Goal: Information Seeking & Learning: Learn about a topic

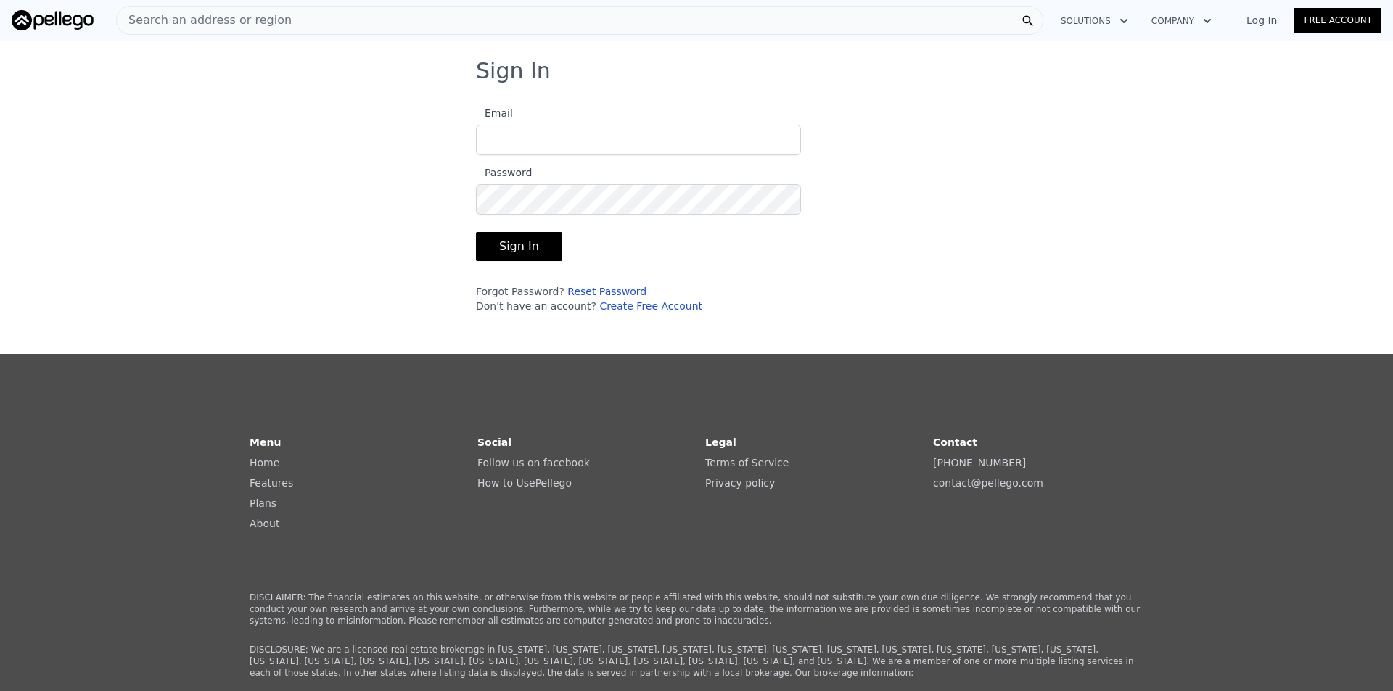
type input "[EMAIL_ADDRESS][DOMAIN_NAME]"
click at [529, 236] on button "Sign In" at bounding box center [519, 246] width 86 height 29
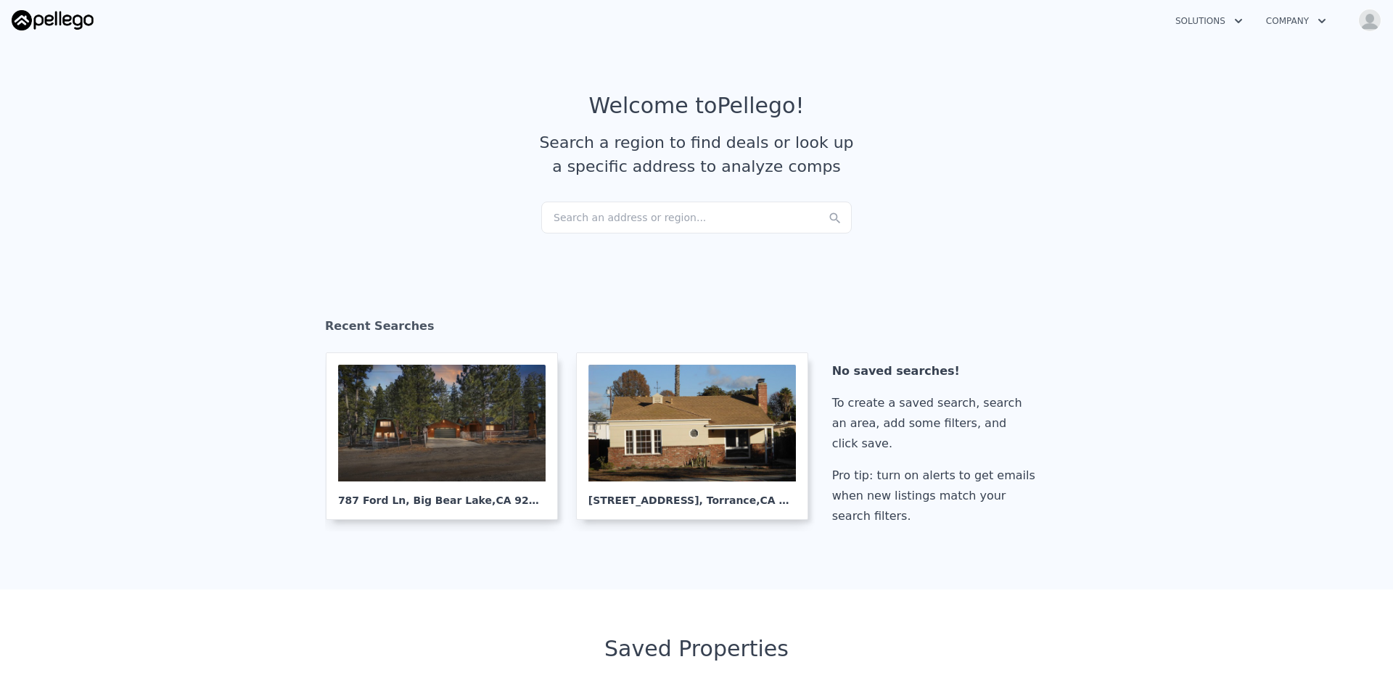
click at [605, 235] on section "Welcome to Pellego ! Search a region to find deals or look up a specific addres…" at bounding box center [696, 147] width 1393 height 225
click at [616, 218] on div "Search an address or region..." at bounding box center [696, 218] width 311 height 32
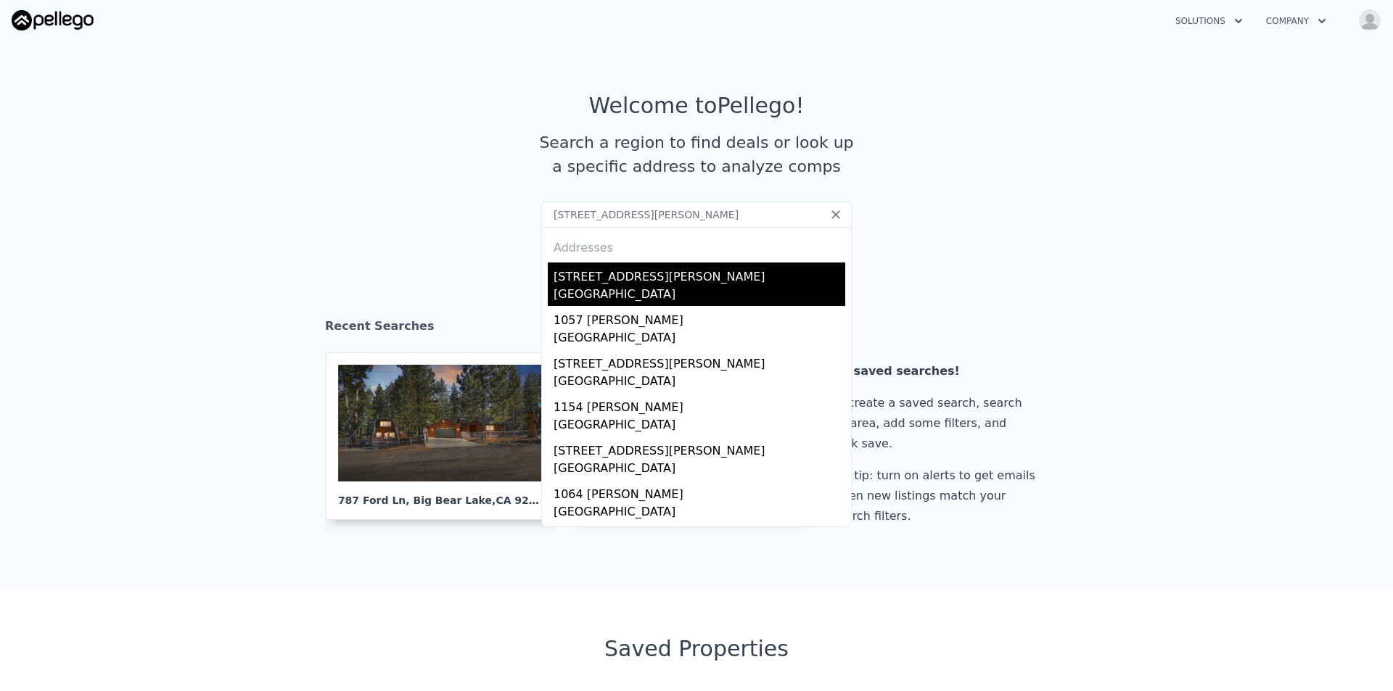
type input "[STREET_ADDRESS][PERSON_NAME]"
click at [638, 275] on div "[STREET_ADDRESS][PERSON_NAME]" at bounding box center [700, 274] width 292 height 23
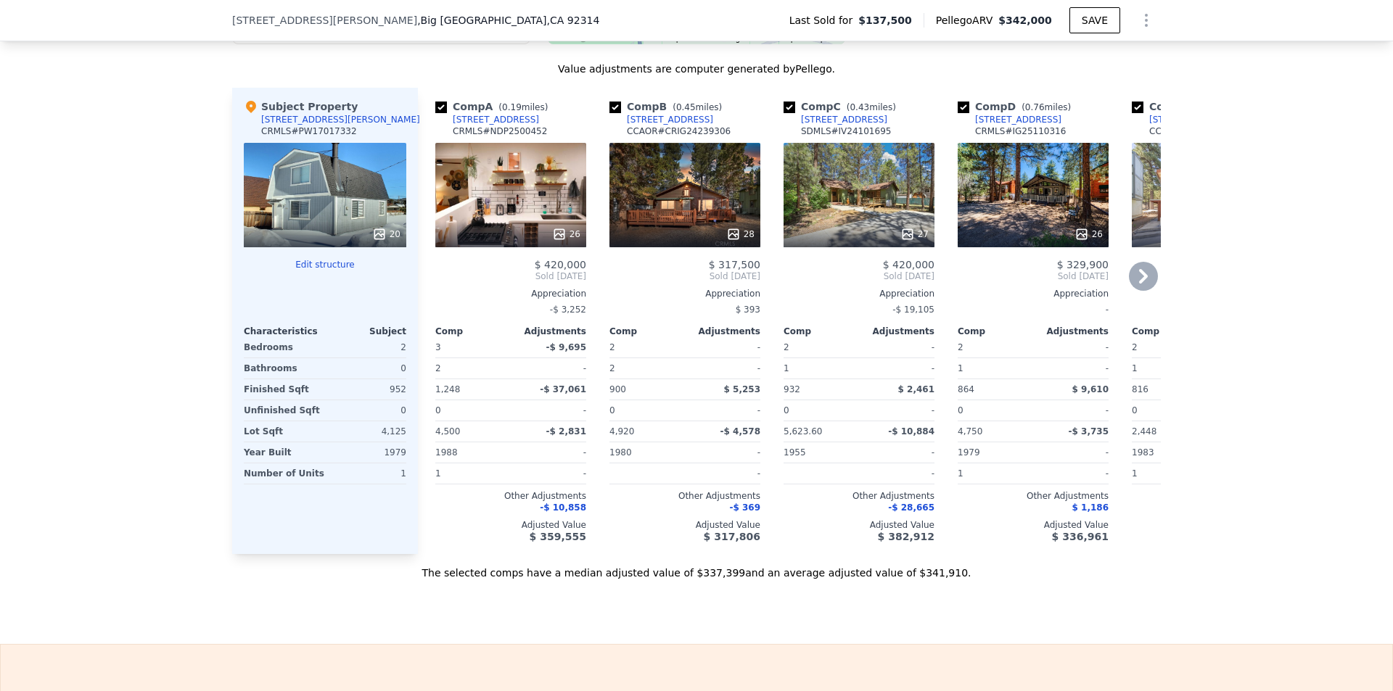
scroll to position [1446, 0]
click at [715, 234] on div at bounding box center [684, 234] width 151 height 26
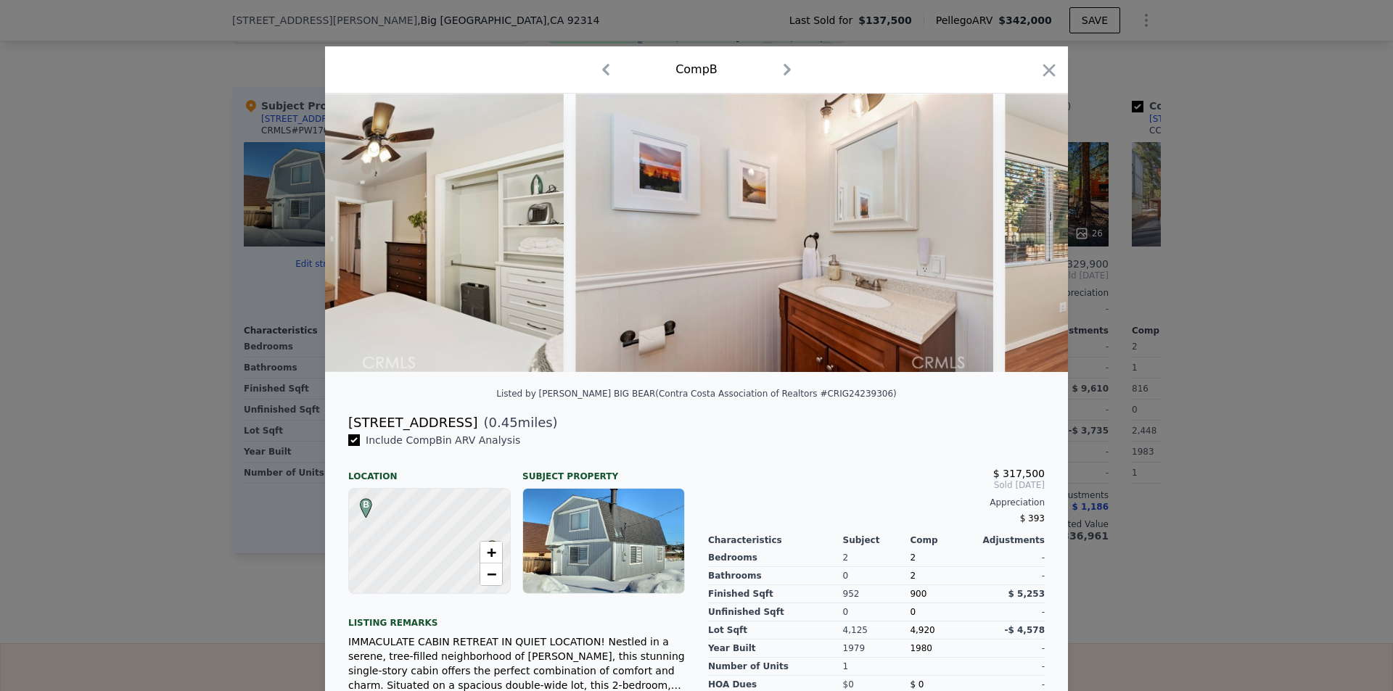
scroll to position [0, 9096]
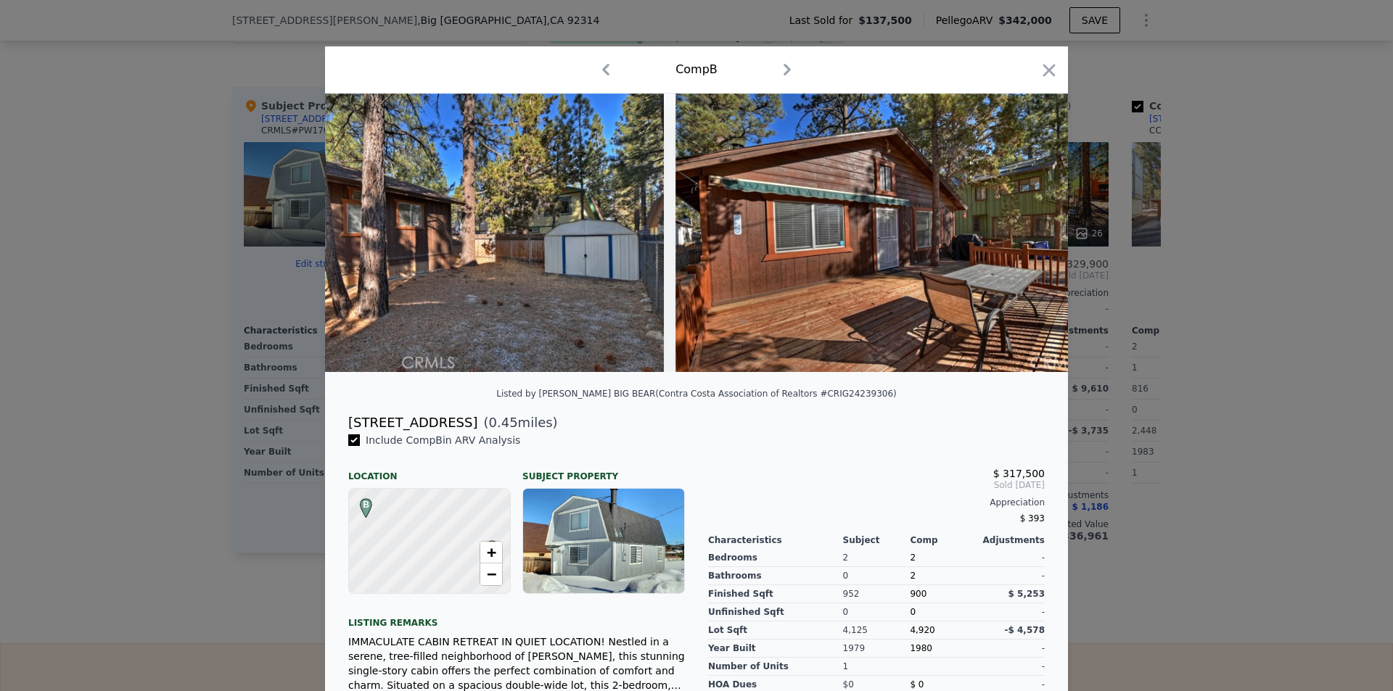
click at [1252, 342] on div at bounding box center [696, 345] width 1393 height 691
